Goal: Information Seeking & Learning: Learn about a topic

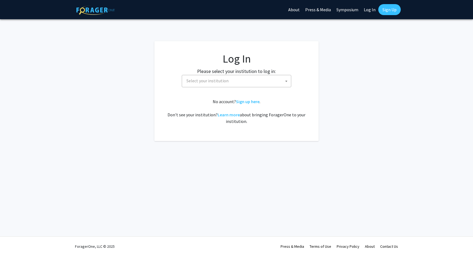
click at [215, 81] on span "Select your institution" at bounding box center [208, 80] width 42 height 5
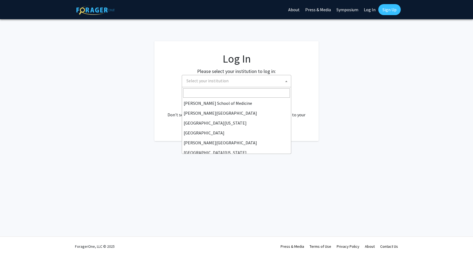
scroll to position [192, 0]
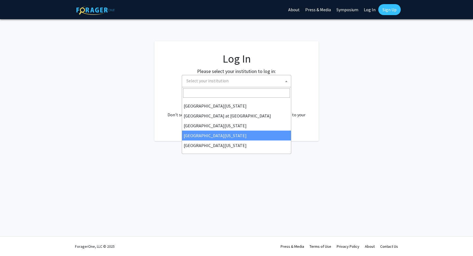
select select "31"
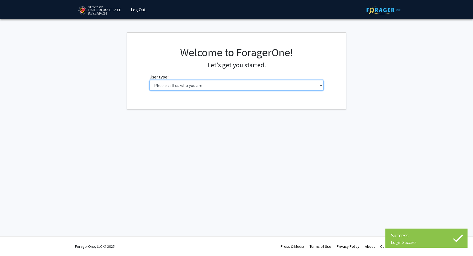
click at [230, 85] on select "Please tell us who you are Undergraduate Student Master's Student Doctoral Cand…" at bounding box center [237, 85] width 174 height 10
select select "1: undergrad"
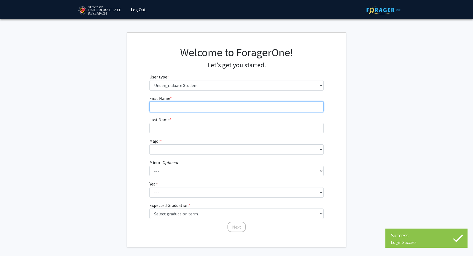
click at [224, 105] on input "First Name * required" at bounding box center [237, 106] width 174 height 10
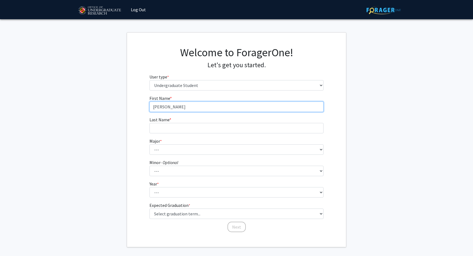
type input "Aadit"
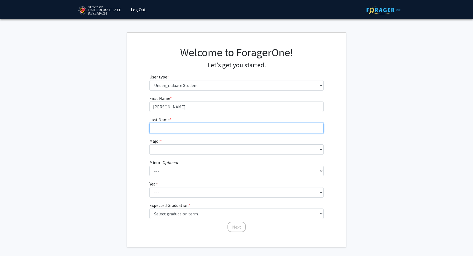
click at [190, 128] on input "Last Name * required" at bounding box center [237, 128] width 174 height 10
type input "Nilay"
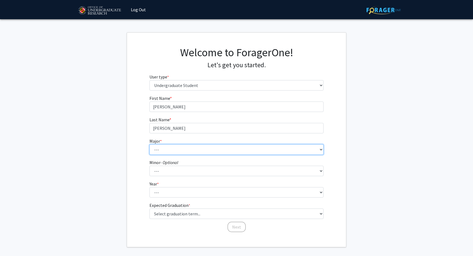
click at [180, 147] on select "--- Accounting Aerospace Engineering African American and Africana Studies Agri…" at bounding box center [237, 149] width 174 height 10
select select "28: 2329"
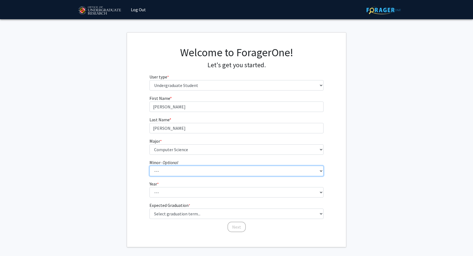
click at [187, 174] on select "--- Actuarial Mathematics Advanced Cybersecurity Experience for Students Africa…" at bounding box center [237, 170] width 174 height 10
click at [184, 170] on select "--- Actuarial Mathematics Advanced Cybersecurity Experience for Students Africa…" at bounding box center [237, 170] width 174 height 10
select select "19: 1822"
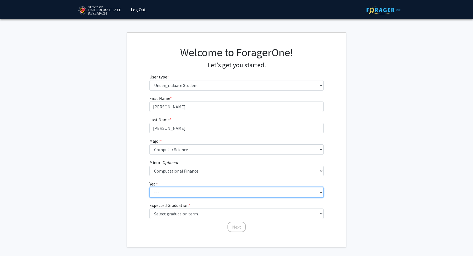
click at [187, 196] on select "--- First-year Sophomore Junior Senior Postbaccalaureate Certificate" at bounding box center [237, 192] width 174 height 10
select select "4: senior"
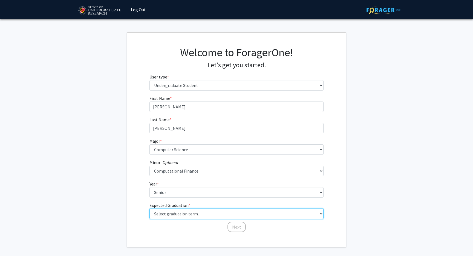
click at [188, 213] on select "Select graduation term... Spring 2025 Summer 2025 Fall 2025 Winter 2025 Spring …" at bounding box center [237, 213] width 174 height 10
select select "5: spring_2026"
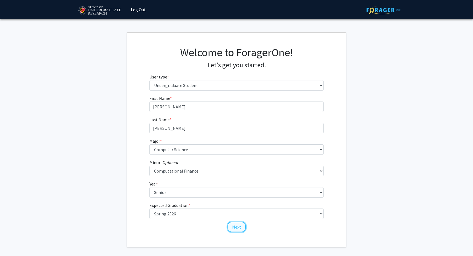
click at [237, 225] on button "Next" at bounding box center [237, 226] width 18 height 10
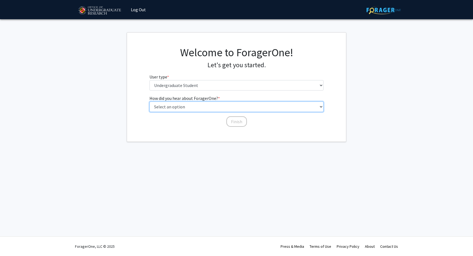
click at [216, 104] on select "Select an option Peer/student recommendation Faculty/staff recommendation Unive…" at bounding box center [237, 106] width 174 height 10
select select "3: university_website"
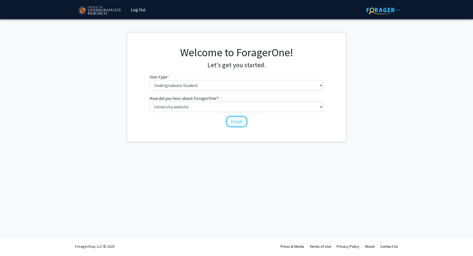
click at [227, 122] on button "Finish" at bounding box center [237, 121] width 21 height 10
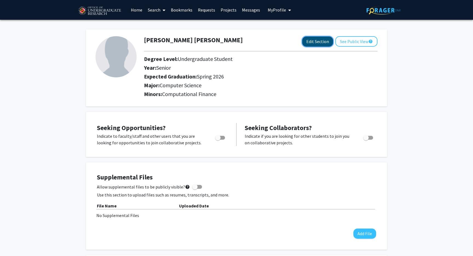
click at [321, 41] on button "Edit Section" at bounding box center [317, 41] width 31 height 10
select select "senior"
select select "33: spring_2026"
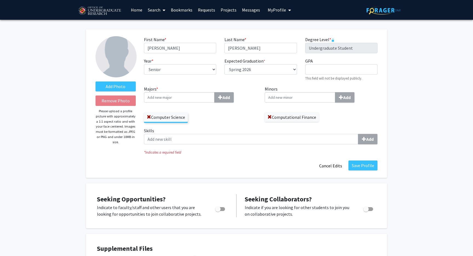
click at [199, 99] on input "Majors * Add" at bounding box center [179, 97] width 71 height 10
click at [198, 100] on input "Majors * Add" at bounding box center [179, 97] width 71 height 10
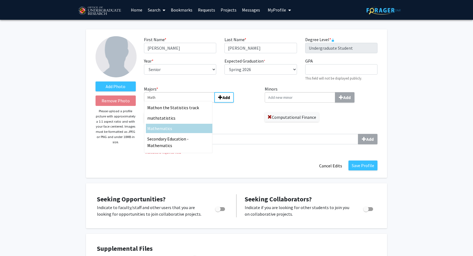
type input "Math"
click at [175, 127] on div "Math ematics" at bounding box center [179, 128] width 64 height 7
click at [175, 102] on input "Math" at bounding box center [179, 97] width 71 height 10
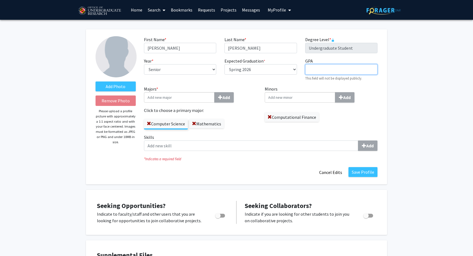
click at [335, 68] on input "GPA required" at bounding box center [341, 69] width 72 height 10
type input "3.99"
click at [374, 171] on button "Save Profile" at bounding box center [363, 172] width 29 height 10
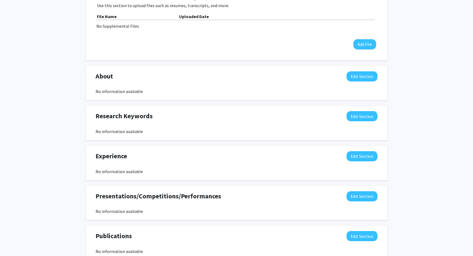
scroll to position [218, 0]
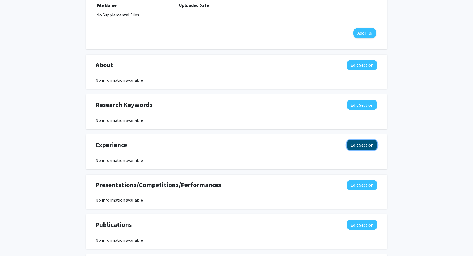
click at [363, 145] on button "Edit Section" at bounding box center [362, 145] width 31 height 10
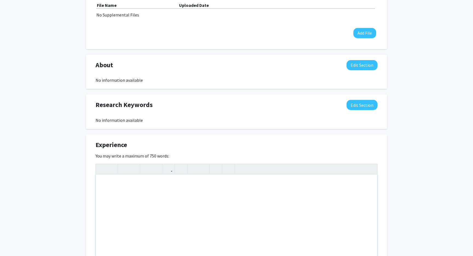
click at [119, 195] on div "Note to users with screen readers: Please deactivate our accessibility plugin f…" at bounding box center [237, 215] width 282 height 82
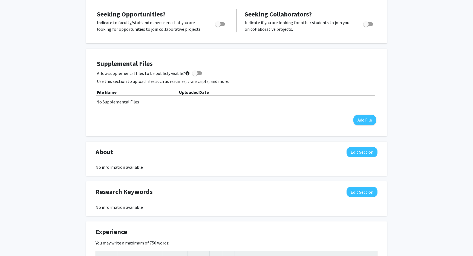
scroll to position [0, 0]
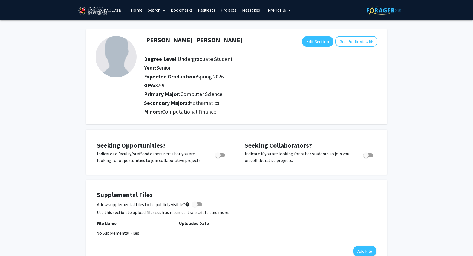
click at [155, 8] on link "Search" at bounding box center [156, 9] width 23 height 19
click at [167, 35] on span "Students" at bounding box center [161, 36] width 33 height 11
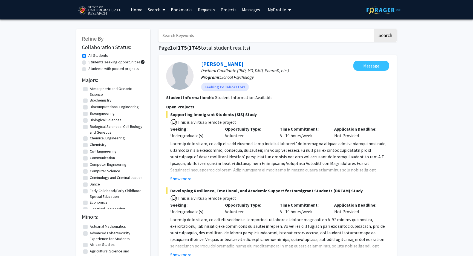
scroll to position [78, 0]
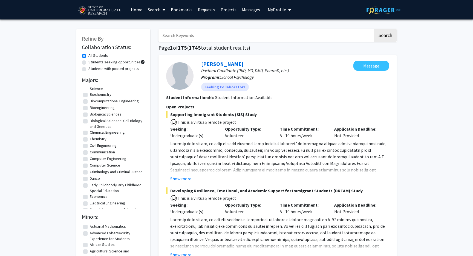
click at [90, 165] on label "Computer Science" at bounding box center [105, 165] width 30 height 6
click at [90, 165] on input "Computer Science" at bounding box center [92, 164] width 4 height 4
checkbox input "true"
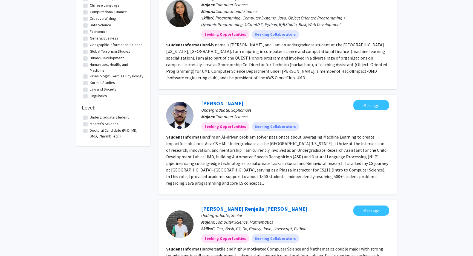
scroll to position [195, 0]
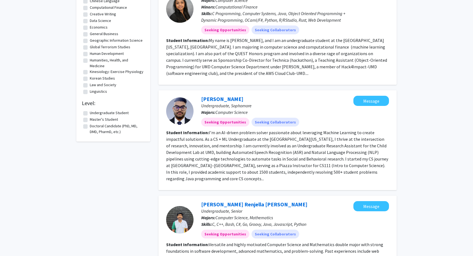
click at [90, 113] on label "Undergraduate Student" at bounding box center [109, 113] width 39 height 6
click at [90, 113] on input "Undergraduate Student" at bounding box center [92, 112] width 4 height 4
checkbox input "true"
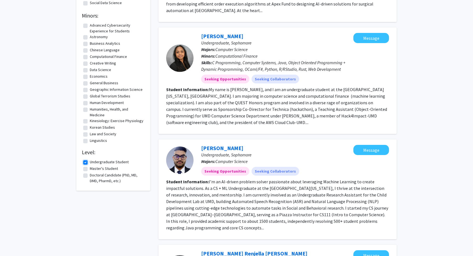
scroll to position [146, 0]
click at [90, 167] on label "Master's Student" at bounding box center [104, 169] width 28 height 6
click at [90, 167] on input "Master's Student" at bounding box center [92, 168] width 4 height 4
checkbox input "true"
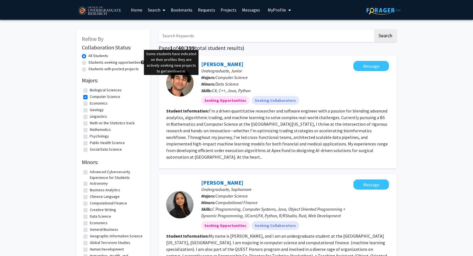
click at [141, 63] on span at bounding box center [143, 62] width 4 height 4
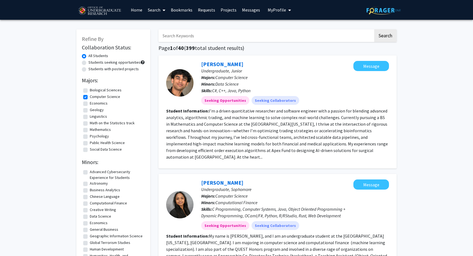
click at [86, 69] on div "Students with posted projects" at bounding box center [113, 69] width 63 height 7
click at [88, 69] on label "Students with posted projects" at bounding box center [113, 69] width 50 height 6
click at [88, 69] on input "Students with posted projects" at bounding box center [90, 68] width 4 height 4
radio input "true"
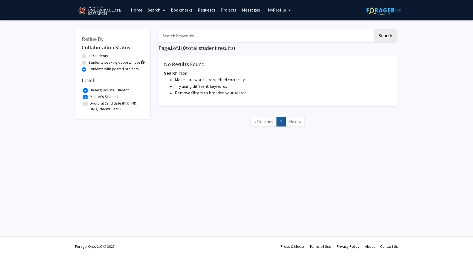
click at [87, 55] on div "All Students" at bounding box center [113, 56] width 63 height 7
click at [88, 56] on label "All Students" at bounding box center [98, 56] width 20 height 6
click at [88, 56] on input "All Students" at bounding box center [90, 55] width 4 height 4
radio input "true"
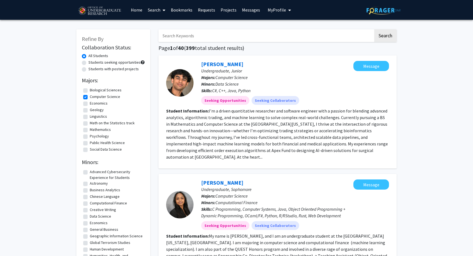
click at [90, 96] on label "Computer Science" at bounding box center [105, 97] width 30 height 6
click at [90, 96] on input "Computer Science" at bounding box center [92, 96] width 4 height 4
checkbox input "false"
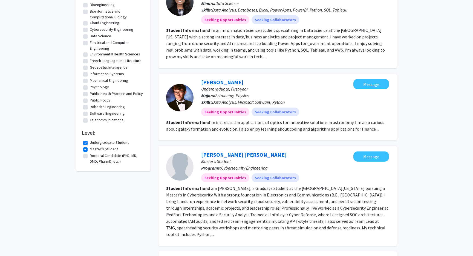
scroll to position [361, 0]
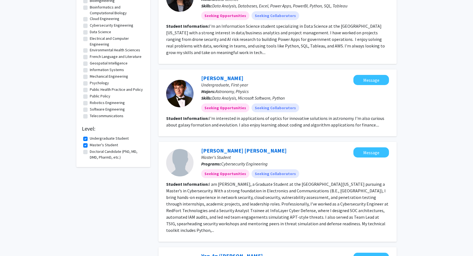
click at [86, 143] on fg-checkbox "Master's Student Master's Student" at bounding box center [113, 145] width 60 height 7
click at [90, 144] on label "Master's Student" at bounding box center [104, 145] width 28 height 6
click at [90, 144] on input "Master's Student" at bounding box center [92, 144] width 4 height 4
checkbox input "false"
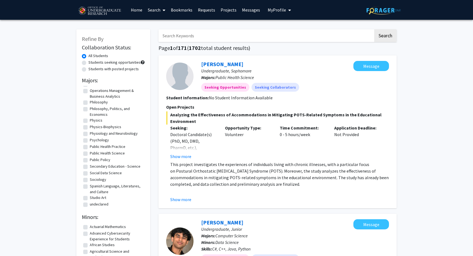
click at [159, 12] on link "Search" at bounding box center [156, 9] width 23 height 19
click at [165, 25] on span "Faculty/Staff" at bounding box center [165, 25] width 40 height 11
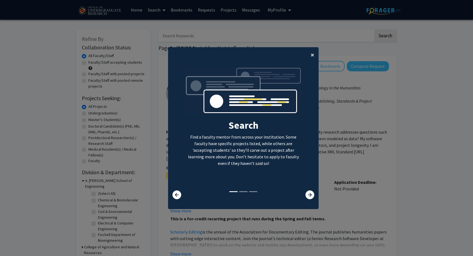
click at [313, 54] on span "×" at bounding box center [313, 54] width 4 height 8
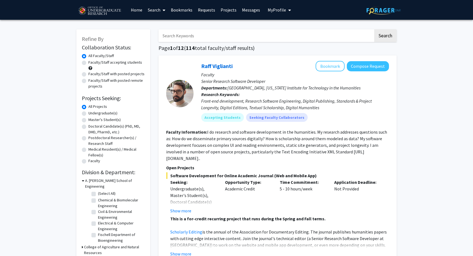
click at [88, 64] on label "Faculty/Staff accepting students" at bounding box center [115, 62] width 54 height 6
click at [88, 63] on input "Faculty/Staff accepting students" at bounding box center [90, 61] width 4 height 4
radio input "true"
click at [85, 78] on div "Faculty/Staff with posted remote projects" at bounding box center [113, 84] width 63 height 12
click at [88, 56] on label "All Faculty/Staff" at bounding box center [100, 56] width 25 height 6
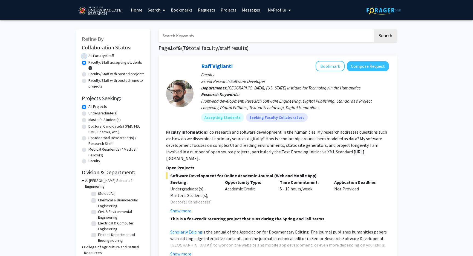
click at [88, 56] on input "All Faculty/Staff" at bounding box center [90, 55] width 4 height 4
radio input "true"
click at [88, 113] on label "Undergraduate(s)" at bounding box center [102, 113] width 29 height 6
click at [88, 113] on input "Undergraduate(s)" at bounding box center [90, 112] width 4 height 4
radio input "true"
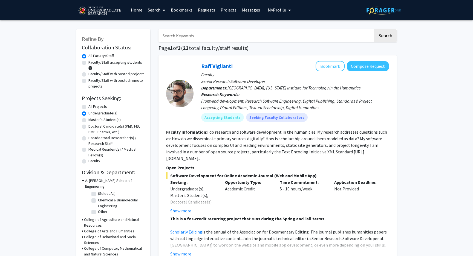
click at [88, 120] on label "Master's Student(s)" at bounding box center [104, 120] width 32 height 6
click at [88, 120] on input "Master's Student(s)" at bounding box center [90, 119] width 4 height 4
radio input "true"
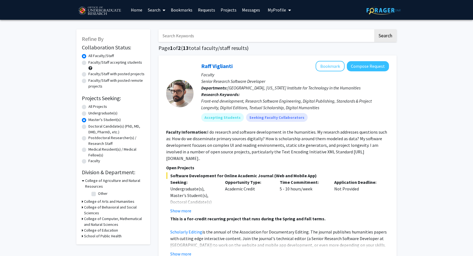
click at [88, 113] on label "Undergraduate(s)" at bounding box center [102, 113] width 29 height 6
click at [88, 113] on input "Undergraduate(s)" at bounding box center [90, 112] width 4 height 4
radio input "true"
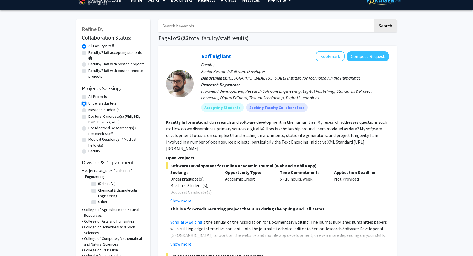
scroll to position [18, 0]
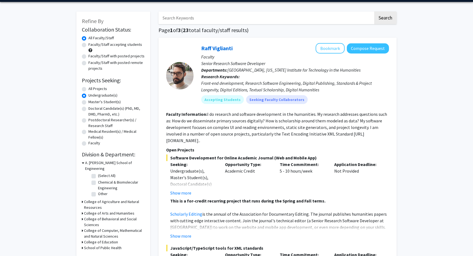
click at [83, 199] on div "College of Agriculture and Natural Resources" at bounding box center [113, 205] width 63 height 12
click at [83, 227] on div "College of Computer, Mathematical and Natural Sciences" at bounding box center [113, 233] width 63 height 12
click at [83, 227] on icon at bounding box center [82, 230] width 1 height 6
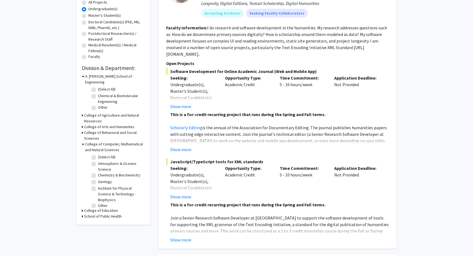
scroll to position [108, 0]
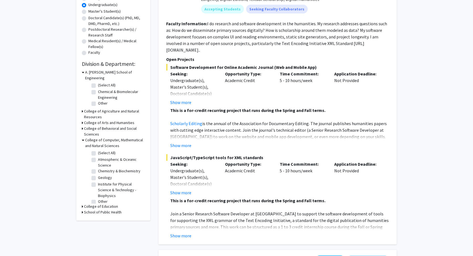
click at [98, 198] on label "Other" at bounding box center [103, 201] width 10 height 6
click at [98, 198] on input "Other" at bounding box center [100, 200] width 4 height 4
checkbox input "true"
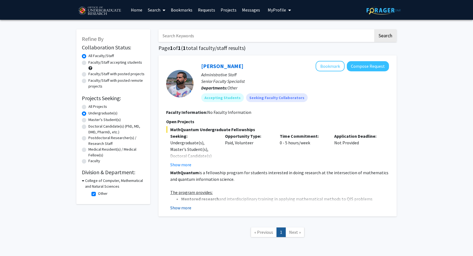
click at [185, 207] on button "Show more" at bounding box center [180, 207] width 21 height 7
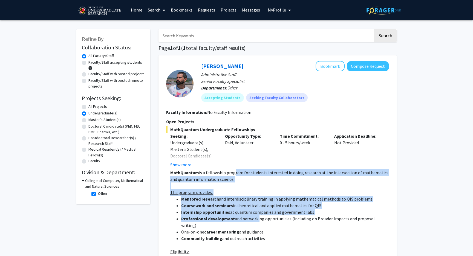
drag, startPoint x: 233, startPoint y: 169, endPoint x: 257, endPoint y: 218, distance: 54.9
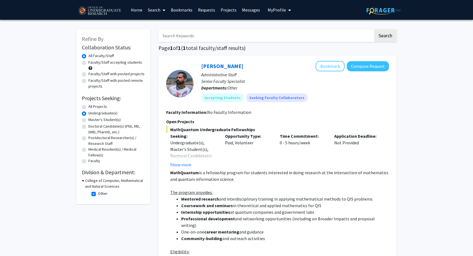
click at [98, 193] on label "Other" at bounding box center [103, 193] width 10 height 6
click at [98, 193] on input "Other" at bounding box center [100, 192] width 4 height 4
checkbox input "false"
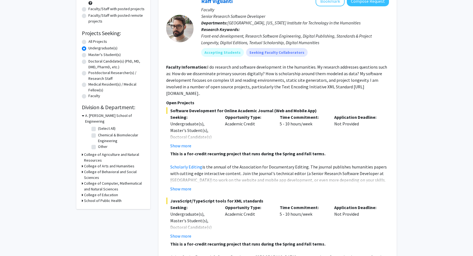
scroll to position [65, 0]
click at [98, 125] on label "(Select All)" at bounding box center [107, 128] width 18 height 6
click at [98, 125] on input "(Select All)" at bounding box center [100, 127] width 4 height 4
checkbox input "true"
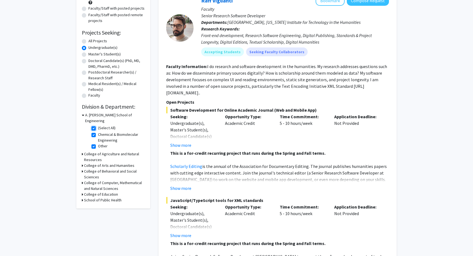
checkbox input "true"
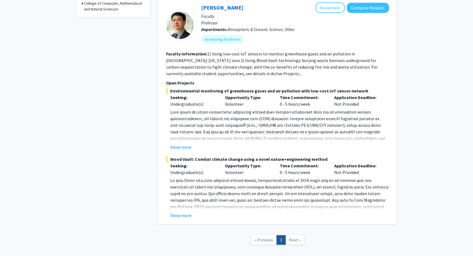
scroll to position [245, 0]
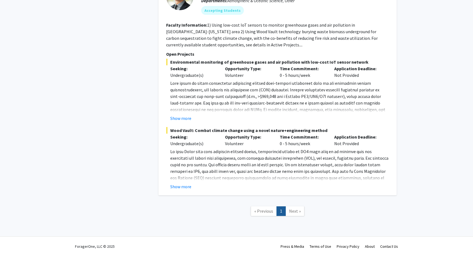
click at [302, 207] on link "Next »" at bounding box center [295, 211] width 19 height 10
click at [299, 208] on span "Next »" at bounding box center [295, 210] width 12 height 5
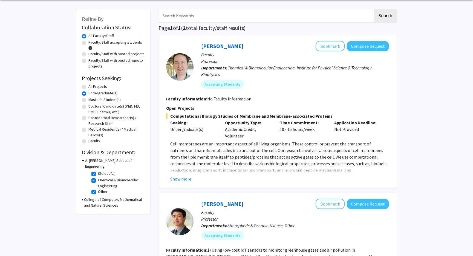
scroll to position [21, 0]
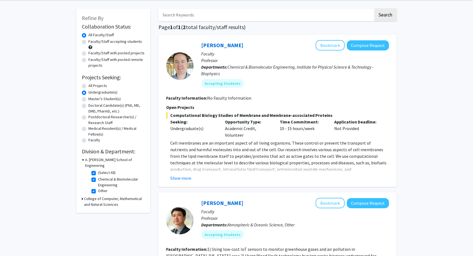
click at [93, 170] on fg-checkbox "(Select All) (Select All)" at bounding box center [117, 173] width 52 height 7
click at [98, 170] on label "(Select All)" at bounding box center [107, 173] width 18 height 6
click at [98, 170] on input "(Select All)" at bounding box center [100, 172] width 4 height 4
checkbox input "false"
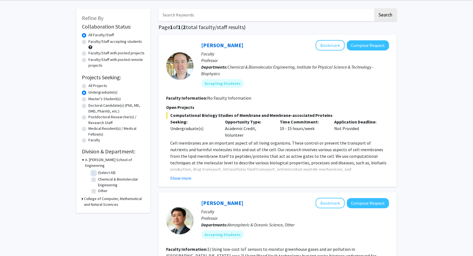
checkbox input "false"
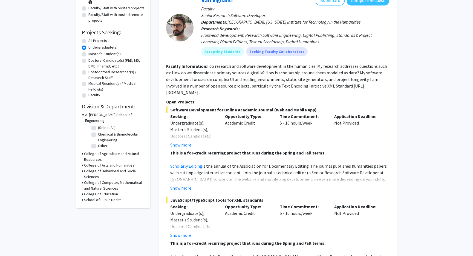
scroll to position [68, 0]
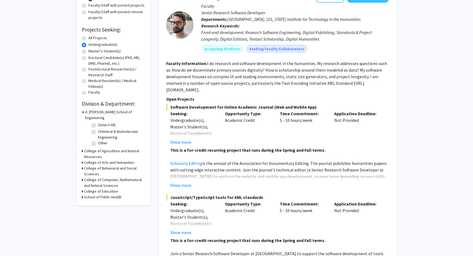
click at [93, 178] on h3 "College of Computer, Mathematical and Natural Sciences" at bounding box center [114, 183] width 61 height 12
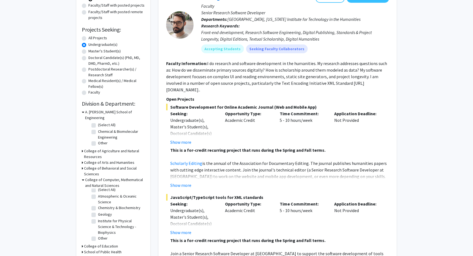
scroll to position [0, 0]
click at [96, 165] on h3 "College of Behavioral and Social Sciences" at bounding box center [114, 171] width 61 height 12
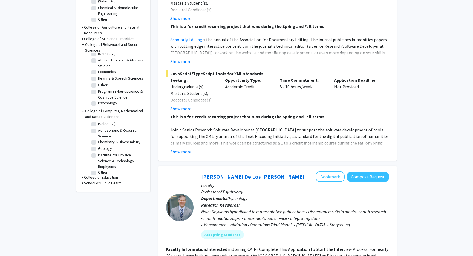
scroll to position [194, 0]
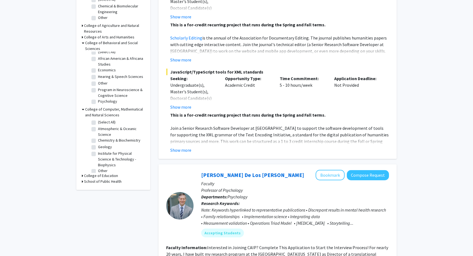
click at [104, 178] on h3 "School of Public Health" at bounding box center [103, 181] width 38 height 6
click at [101, 173] on h3 "College of Education" at bounding box center [101, 176] width 34 height 6
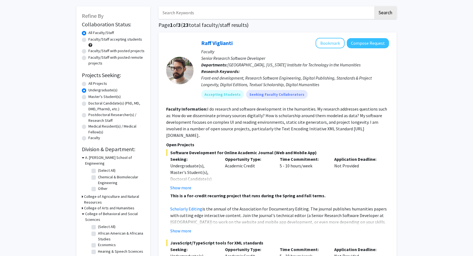
scroll to position [19, 0]
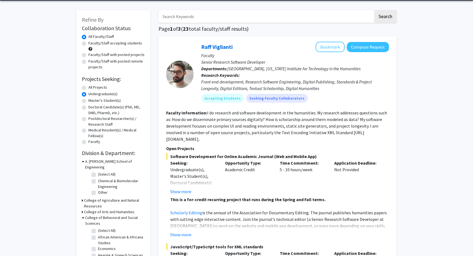
click at [88, 43] on label "Faculty/Staff accepting students" at bounding box center [115, 43] width 54 height 6
click at [88, 43] on input "Faculty/Staff accepting students" at bounding box center [90, 42] width 4 height 4
radio input "true"
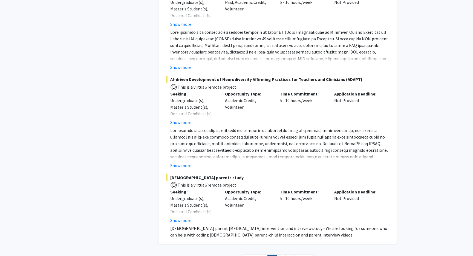
scroll to position [2554, 0]
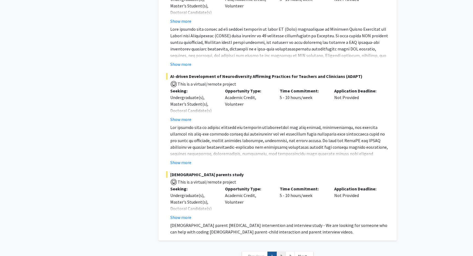
click at [280, 251] on link "2" at bounding box center [281, 256] width 9 height 10
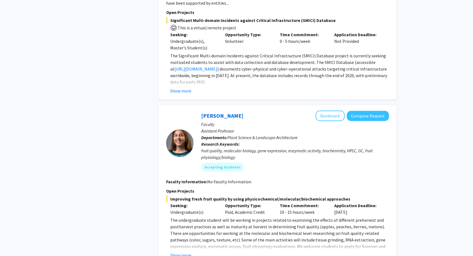
scroll to position [766, 0]
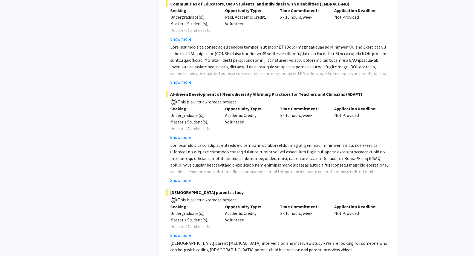
scroll to position [2560, 0]
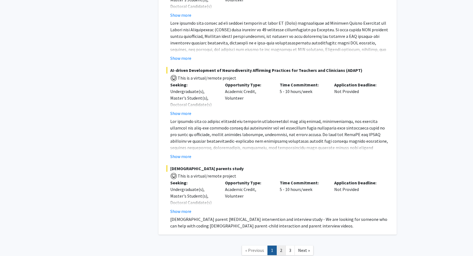
click at [280, 245] on link "2" at bounding box center [281, 250] width 9 height 10
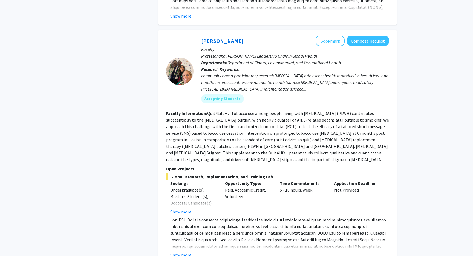
scroll to position [1815, 0]
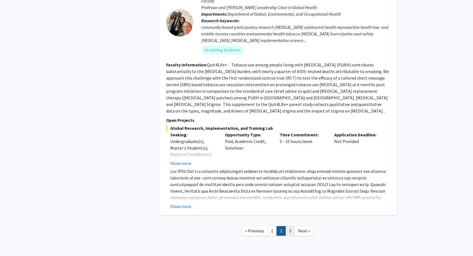
click at [288, 226] on link "3" at bounding box center [290, 231] width 9 height 10
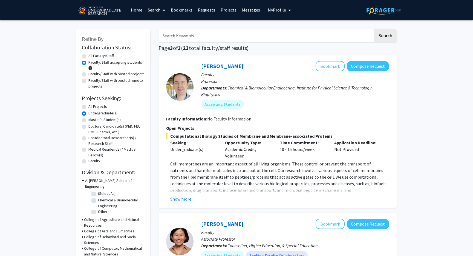
click at [156, 10] on link "Search" at bounding box center [156, 9] width 23 height 19
click at [88, 107] on label "All Projects" at bounding box center [97, 107] width 19 height 6
click at [88, 107] on input "All Projects" at bounding box center [90, 106] width 4 height 4
radio input "true"
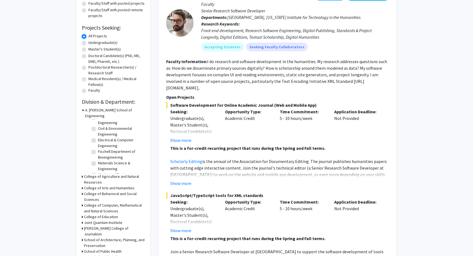
scroll to position [90, 0]
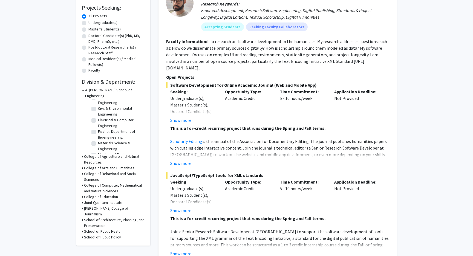
click at [91, 182] on h3 "College of Computer, Mathematical and Natural Sciences" at bounding box center [114, 188] width 61 height 12
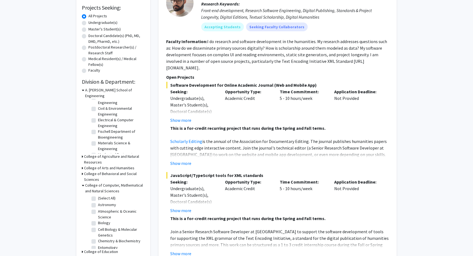
click at [98, 195] on label "(Select All)" at bounding box center [107, 198] width 18 height 6
click at [98, 195] on input "(Select All)" at bounding box center [100, 197] width 4 height 4
checkbox input "true"
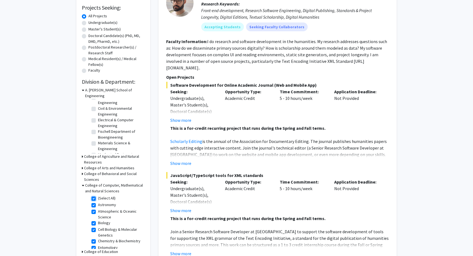
checkbox input "true"
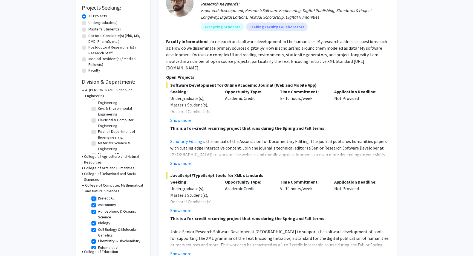
checkbox input "true"
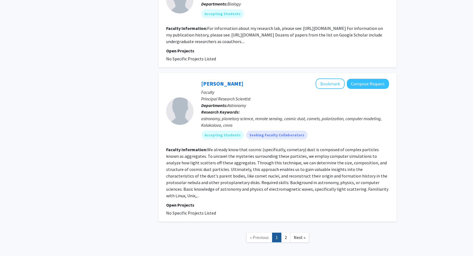
scroll to position [1702, 0]
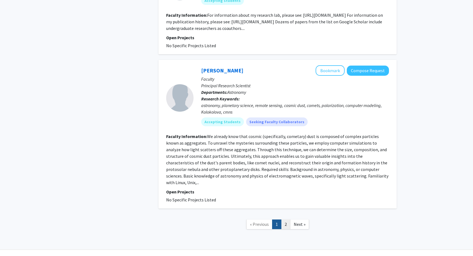
click at [285, 219] on link "2" at bounding box center [285, 224] width 9 height 10
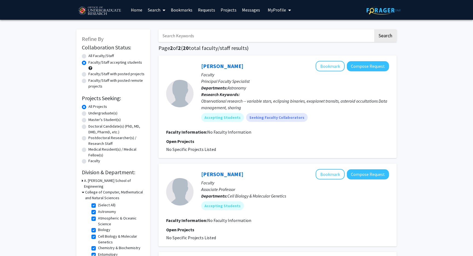
click at [88, 106] on label "All Projects" at bounding box center [97, 107] width 19 height 6
click at [88, 106] on input "All Projects" at bounding box center [90, 106] width 4 height 4
click at [98, 202] on label "(Select All)" at bounding box center [107, 205] width 18 height 6
click at [98, 202] on input "(Select All)" at bounding box center [100, 204] width 4 height 4
checkbox input "false"
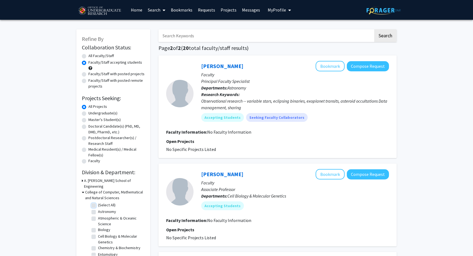
checkbox input "false"
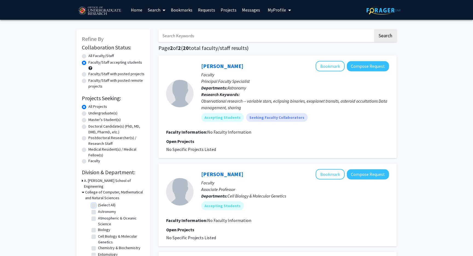
checkbox input "false"
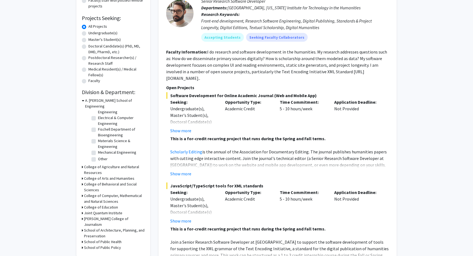
scroll to position [88, 0]
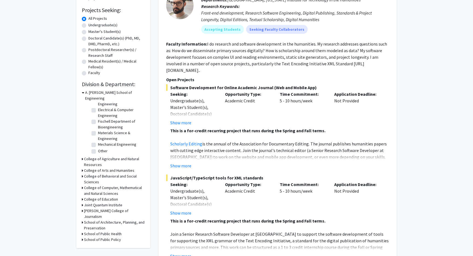
click at [87, 185] on h3 "College of Computer, Mathematical and Natural Sciences" at bounding box center [114, 191] width 61 height 12
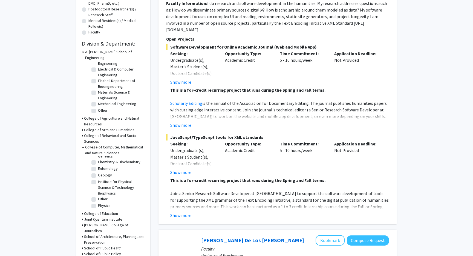
scroll to position [139, 0]
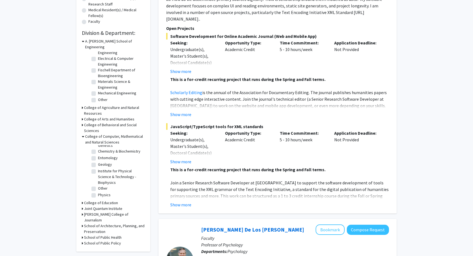
click at [98, 168] on label "Institute for Physical Science & Technology - Biophysics" at bounding box center [120, 176] width 45 height 17
click at [98, 168] on input "Institute for Physical Science & Technology - Biophysics" at bounding box center [100, 170] width 4 height 4
checkbox input "true"
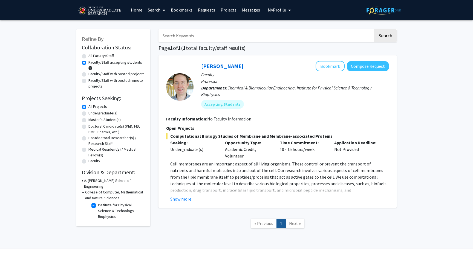
click at [96, 202] on fg-checkbox "Institute for Physical Science & Technology - Biophysics Institute for Physical…" at bounding box center [117, 210] width 52 height 17
click at [98, 202] on label "Institute for Physical Science & Technology - Biophysics" at bounding box center [120, 210] width 45 height 17
click at [98, 202] on input "Institute for Physical Science & Technology - Biophysics" at bounding box center [100, 204] width 4 height 4
checkbox input "false"
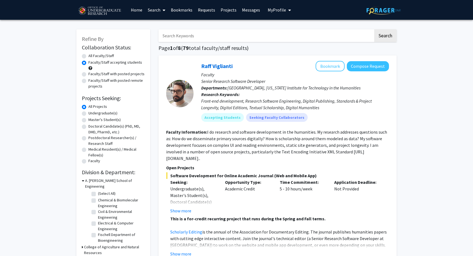
click at [105, 55] on label "All Faculty/Staff" at bounding box center [100, 56] width 25 height 6
click at [92, 55] on input "All Faculty/Staff" at bounding box center [90, 55] width 4 height 4
radio input "true"
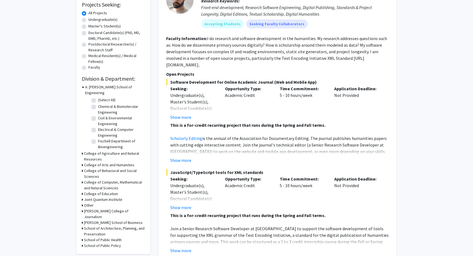
scroll to position [93, 0]
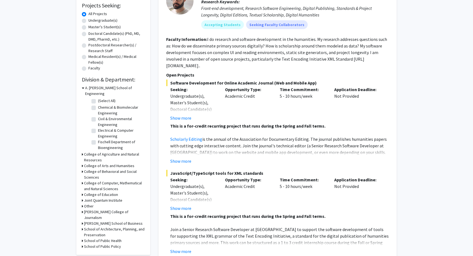
click at [98, 127] on label "Electrical & Computer Engineering" at bounding box center [120, 133] width 45 height 12
click at [98, 127] on input "Electrical & Computer Engineering" at bounding box center [100, 129] width 4 height 4
checkbox input "true"
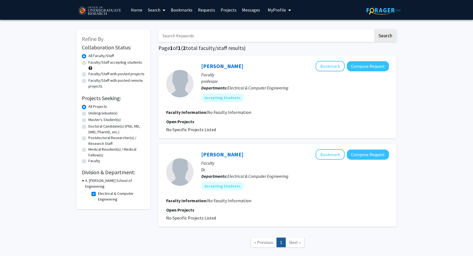
click at [98, 190] on label "Electrical & Computer Engineering" at bounding box center [120, 196] width 45 height 12
click at [98, 190] on input "Electrical & Computer Engineering" at bounding box center [100, 192] width 4 height 4
checkbox input "false"
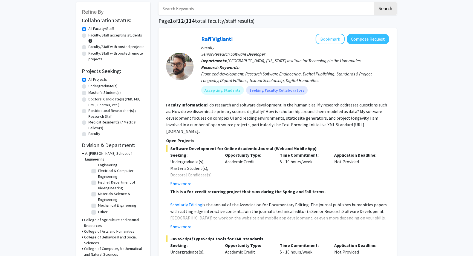
scroll to position [28, 0]
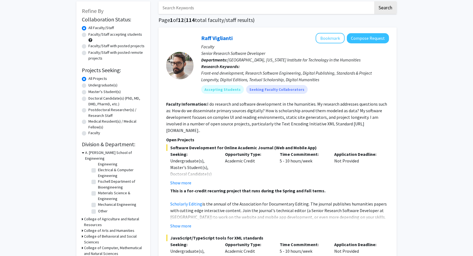
click at [98, 208] on label "Other" at bounding box center [103, 211] width 10 height 6
click at [98, 208] on input "Other" at bounding box center [100, 210] width 4 height 4
checkbox input "true"
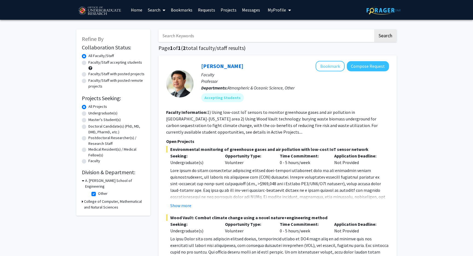
click at [163, 11] on span at bounding box center [163, 10] width 5 height 19
click at [232, 10] on link "Projects" at bounding box center [228, 9] width 21 height 19
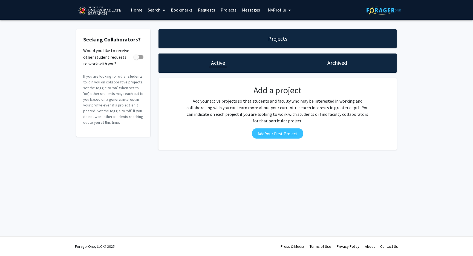
click at [326, 64] on div "Archived" at bounding box center [337, 63] width 23 height 8
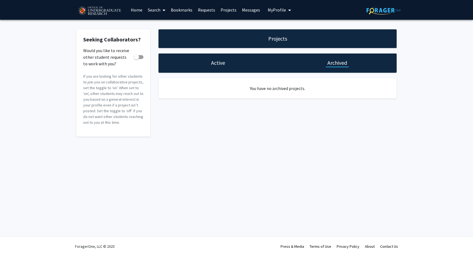
click at [249, 67] on div "Active" at bounding box center [218, 62] width 119 height 19
click at [272, 10] on span "My Profile" at bounding box center [277, 9] width 18 height 5
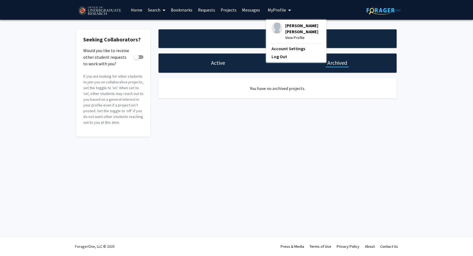
click at [256, 10] on link "Messages" at bounding box center [251, 9] width 24 height 19
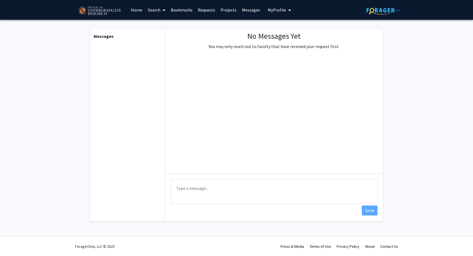
click at [224, 15] on link "Projects" at bounding box center [228, 9] width 21 height 19
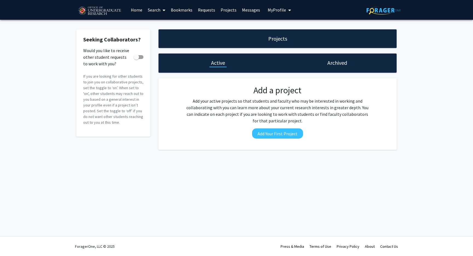
click at [222, 13] on link "Projects" at bounding box center [228, 9] width 21 height 19
click at [233, 9] on link "Projects" at bounding box center [228, 9] width 21 height 19
click at [210, 9] on link "Requests" at bounding box center [206, 9] width 23 height 19
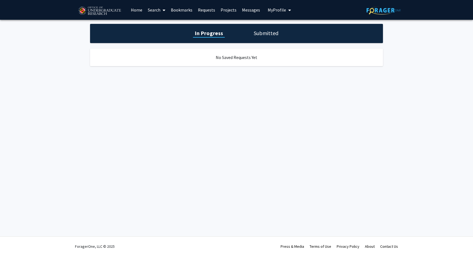
click at [189, 12] on link "Bookmarks" at bounding box center [181, 9] width 27 height 19
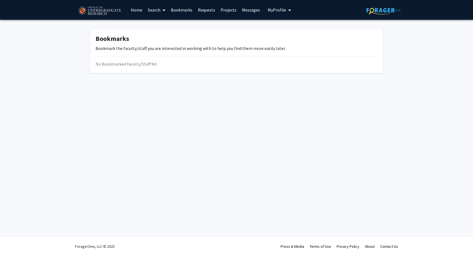
click at [227, 12] on link "Projects" at bounding box center [228, 9] width 21 height 19
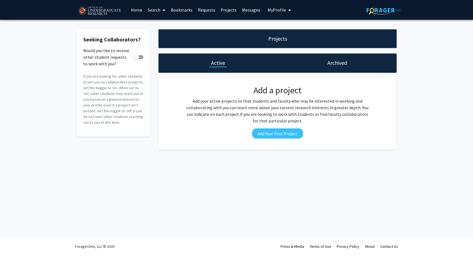
click at [202, 9] on link "Requests" at bounding box center [206, 9] width 23 height 19
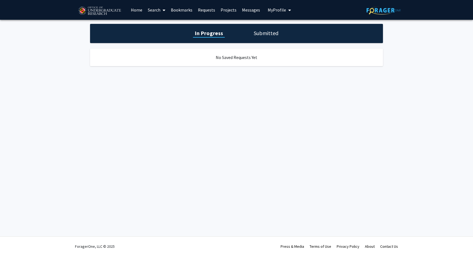
click at [184, 9] on link "Bookmarks" at bounding box center [181, 9] width 27 height 19
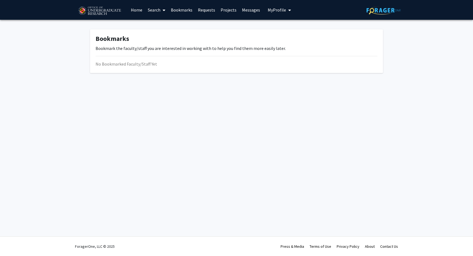
click at [150, 11] on link "Search" at bounding box center [156, 9] width 23 height 19
click at [134, 10] on link "Home" at bounding box center [136, 9] width 17 height 19
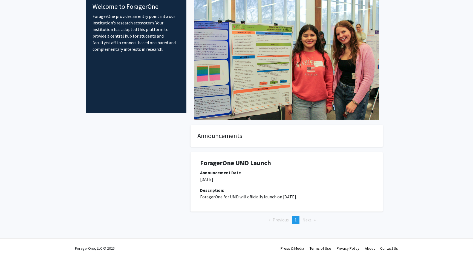
scroll to position [20, 0]
